Goal: Check status: Check status

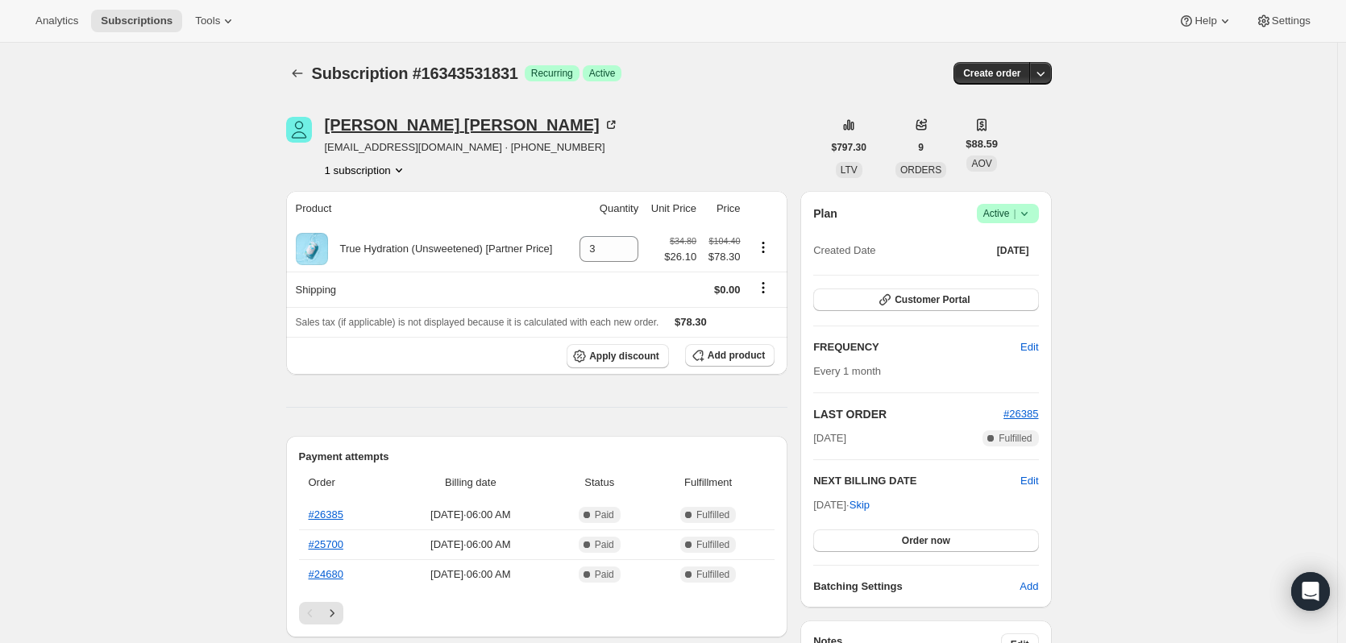
click at [381, 129] on div "[PERSON_NAME]" at bounding box center [472, 125] width 294 height 16
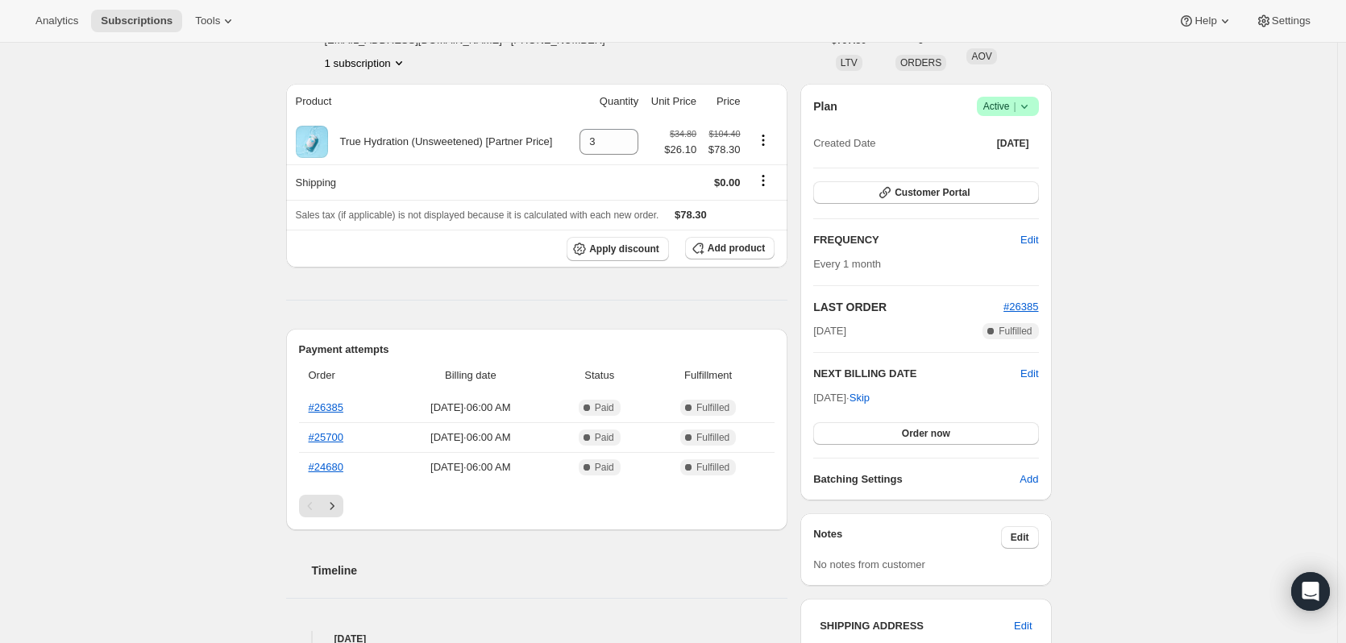
scroll to position [242, 0]
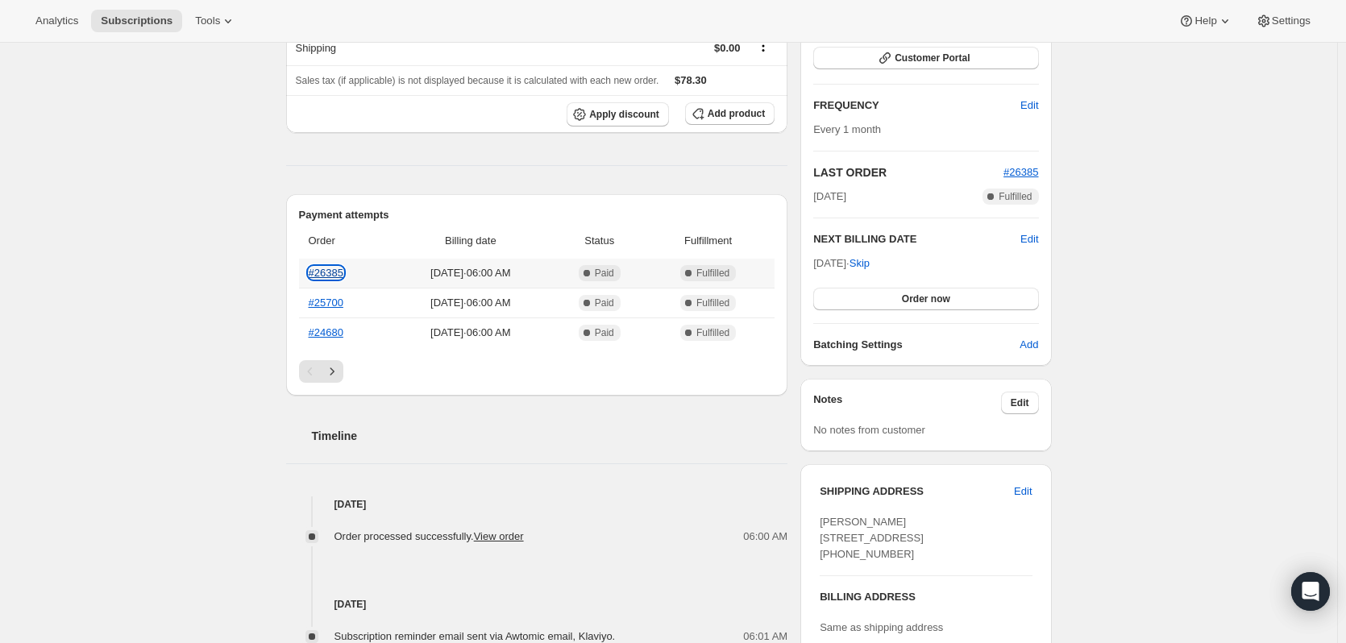
click at [337, 272] on link "#26385" at bounding box center [326, 273] width 35 height 12
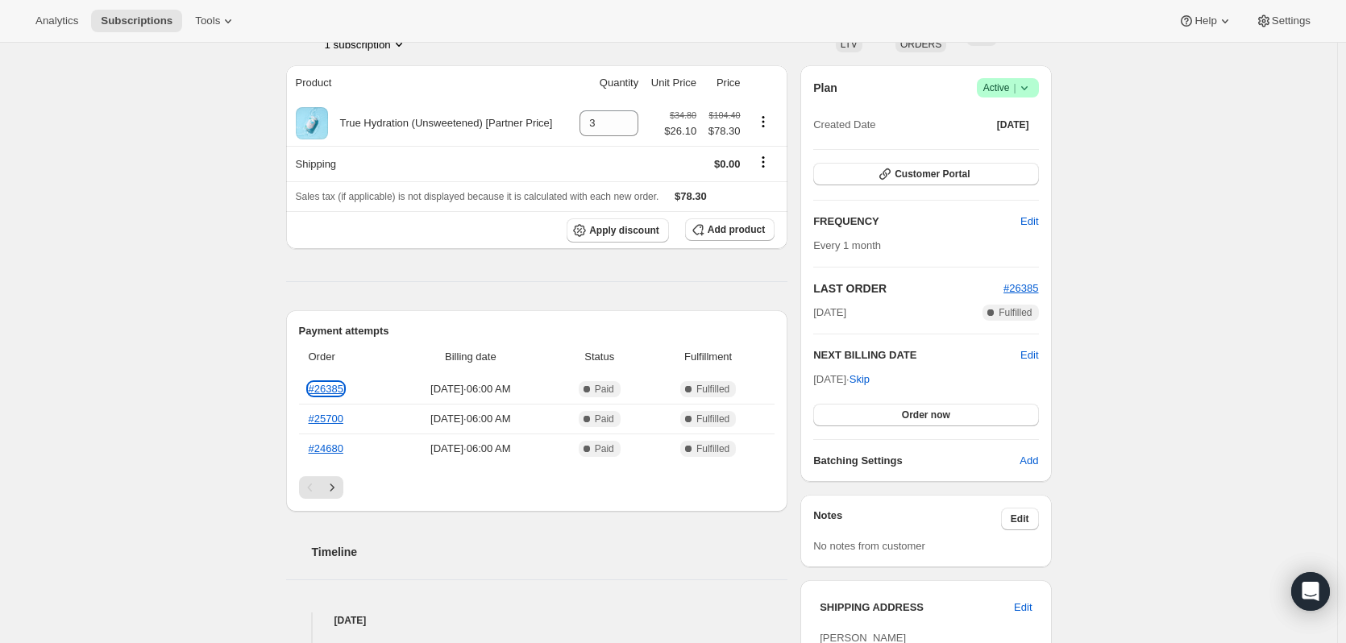
scroll to position [0, 0]
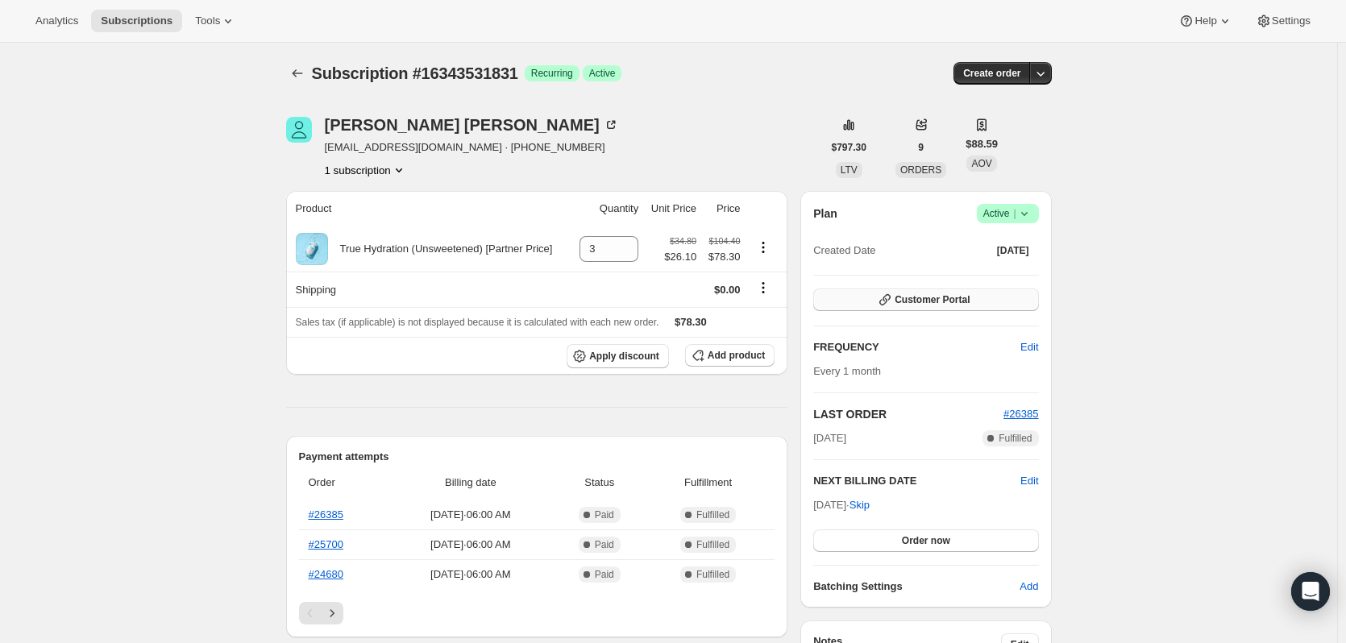
click at [917, 297] on span "Customer Portal" at bounding box center [932, 299] width 75 height 13
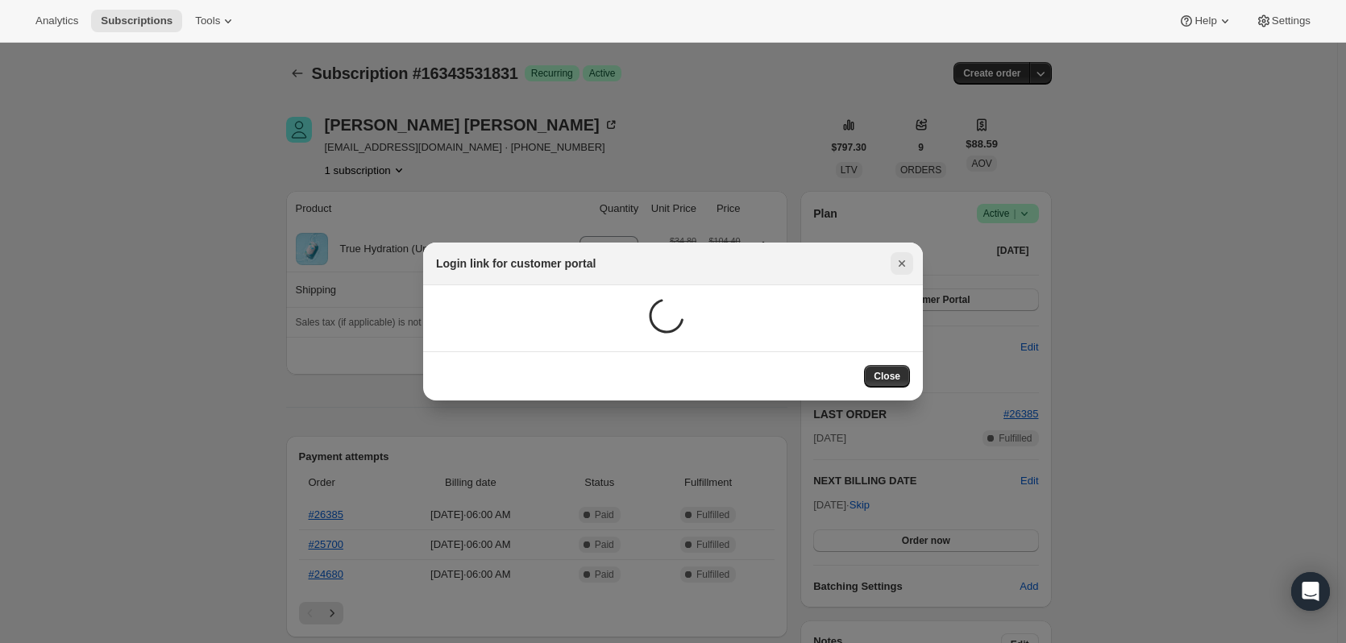
click at [892, 261] on button "Close" at bounding box center [902, 263] width 23 height 23
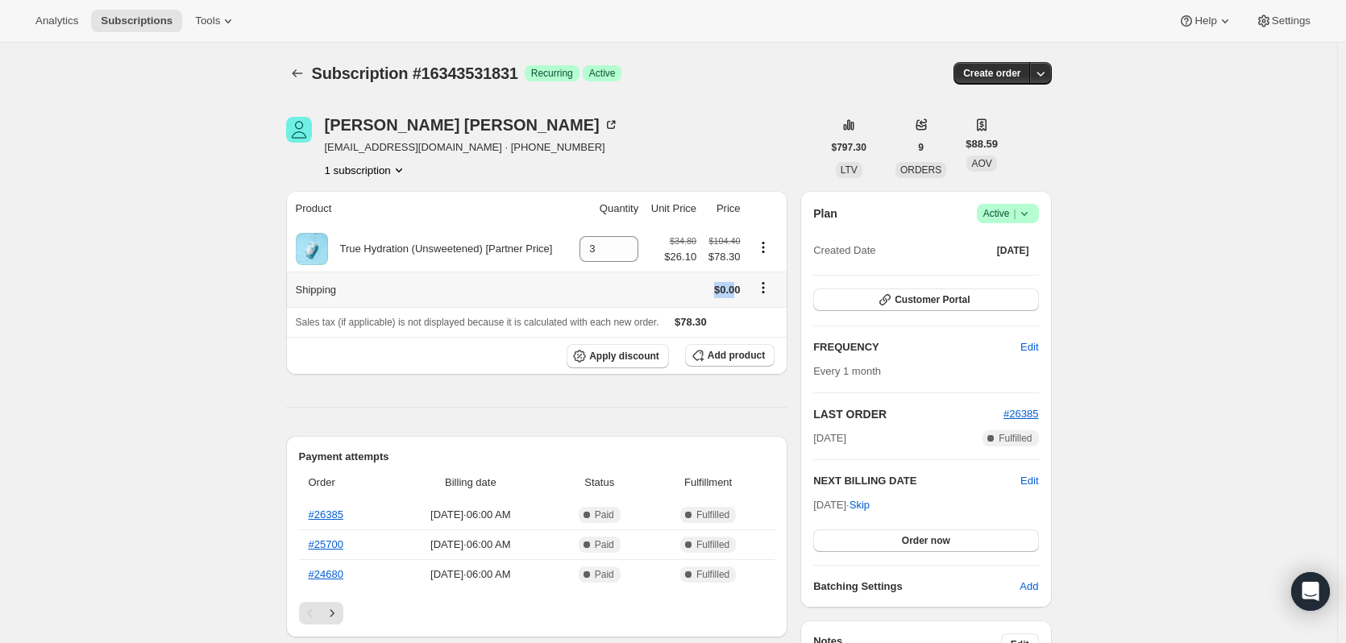
drag, startPoint x: 740, startPoint y: 292, endPoint x: 703, endPoint y: 292, distance: 37.1
click at [703, 292] on tr "Shipping $0.00" at bounding box center [537, 289] width 502 height 35
drag, startPoint x: 744, startPoint y: 292, endPoint x: 711, endPoint y: 289, distance: 33.1
click at [711, 289] on td "$0.00" at bounding box center [723, 289] width 44 height 35
click at [745, 304] on td "$0.00" at bounding box center [723, 289] width 44 height 35
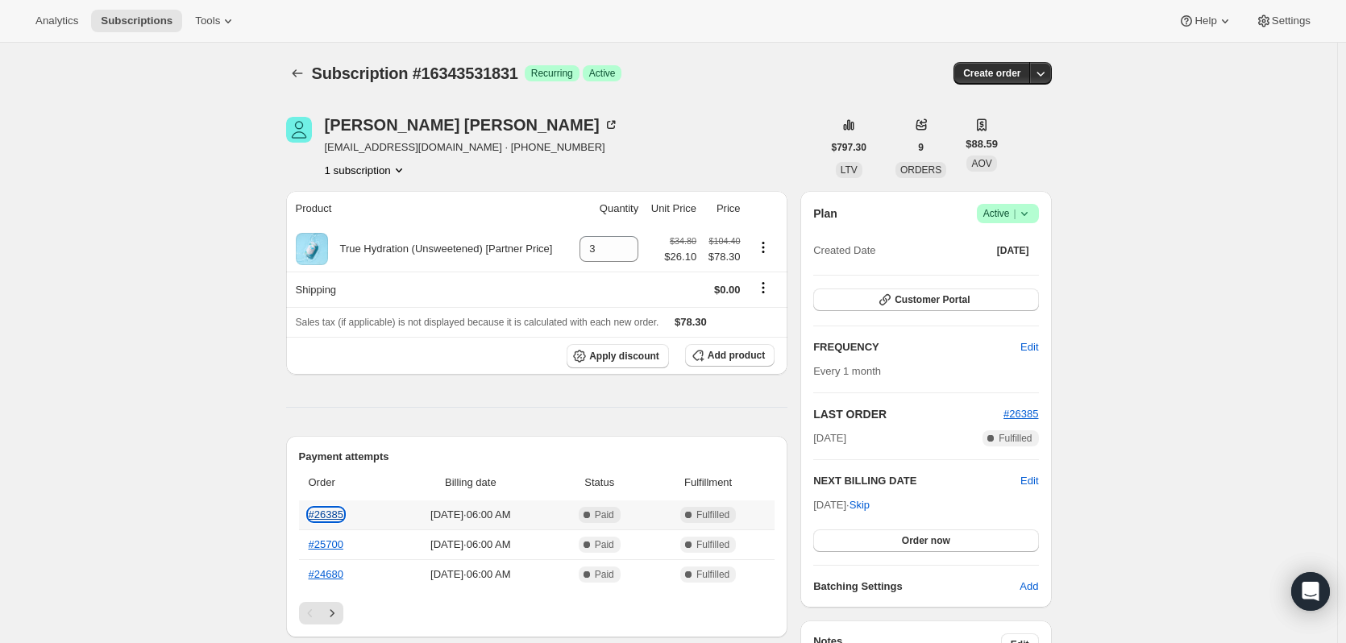
click at [332, 516] on link "#26385" at bounding box center [326, 515] width 35 height 12
click at [336, 540] on link "#25700" at bounding box center [326, 545] width 35 height 12
click at [335, 568] on link "#24680" at bounding box center [326, 574] width 35 height 12
click at [957, 297] on span "Customer Portal" at bounding box center [932, 299] width 75 height 13
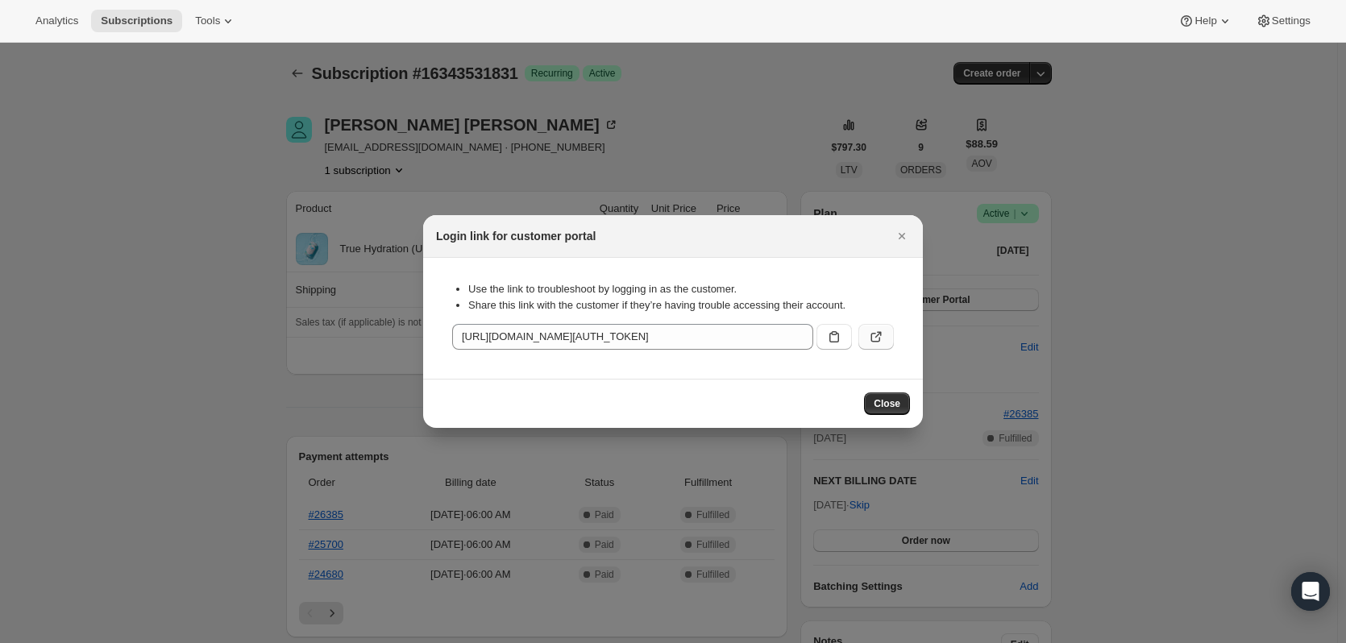
click at [876, 344] on icon ":rc0:" at bounding box center [876, 337] width 16 height 16
click at [899, 233] on icon "Close" at bounding box center [902, 236] width 16 height 16
